Goal: Navigation & Orientation: Find specific page/section

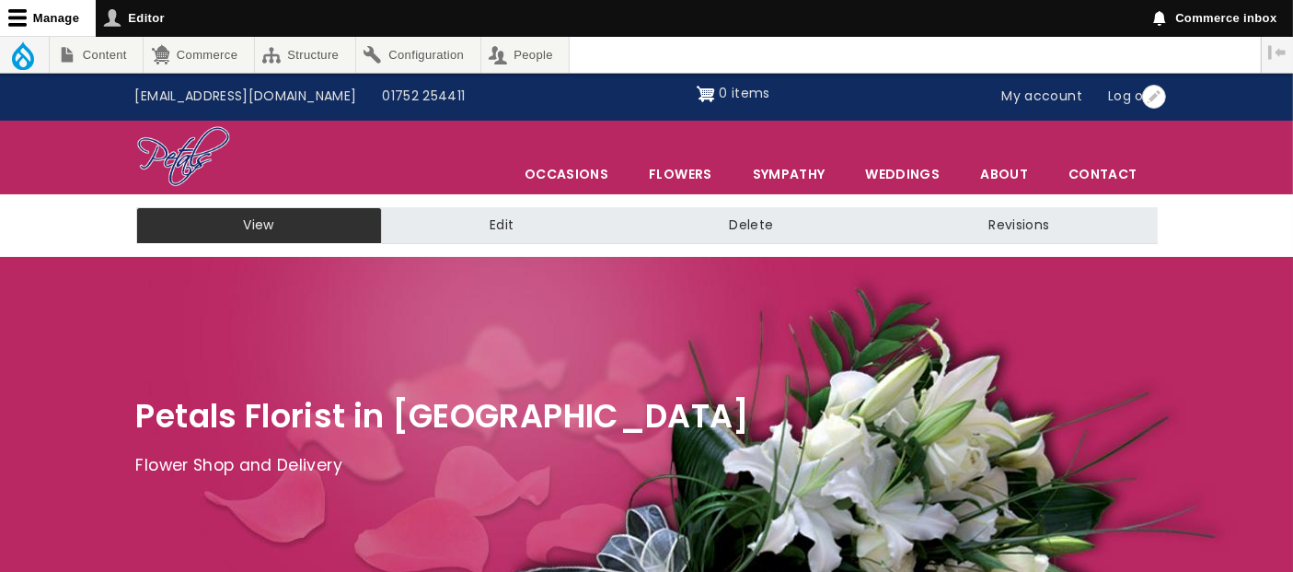
click at [1049, 95] on link "My account" at bounding box center [1042, 96] width 107 height 35
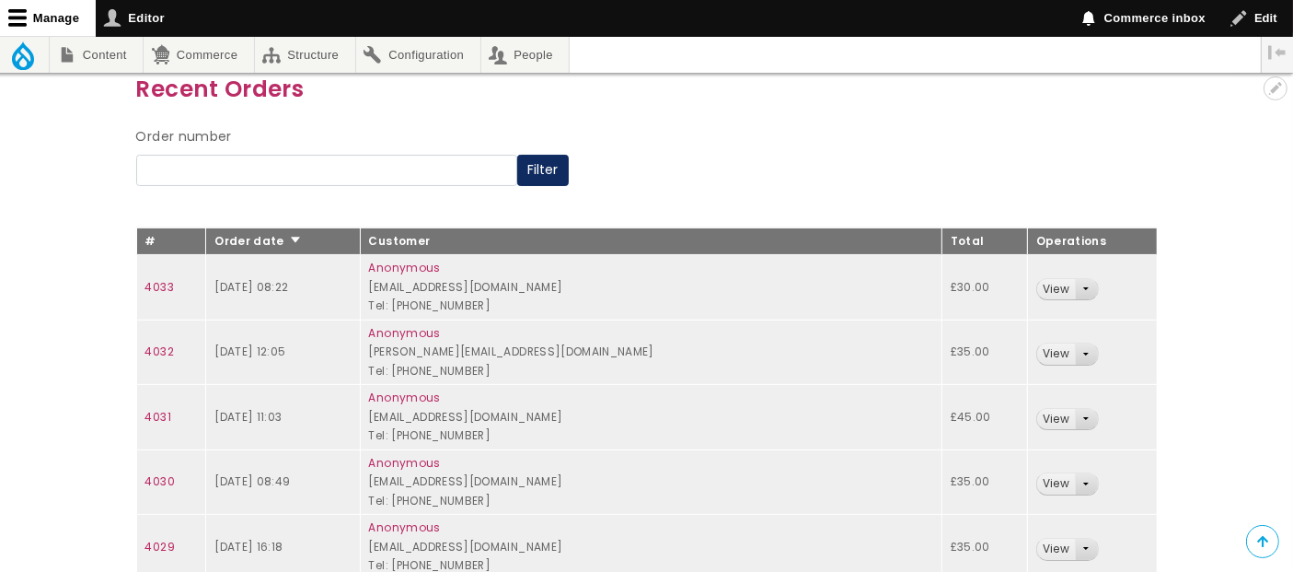
scroll to position [176, 0]
